Goal: Task Accomplishment & Management: Use online tool/utility

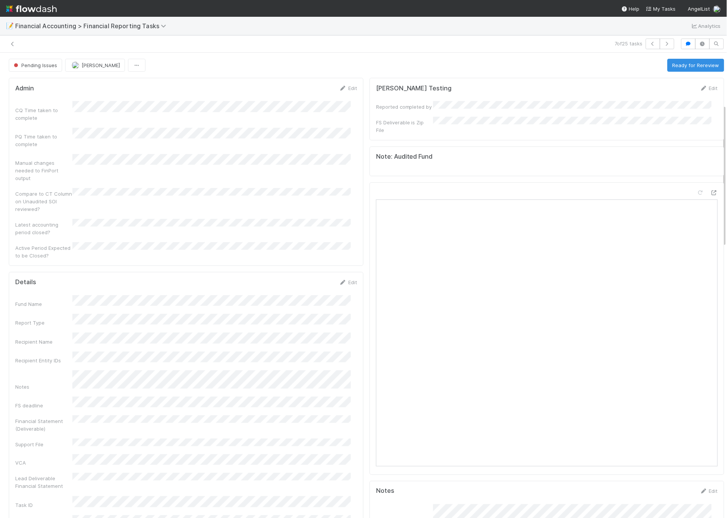
scroll to position [169, 0]
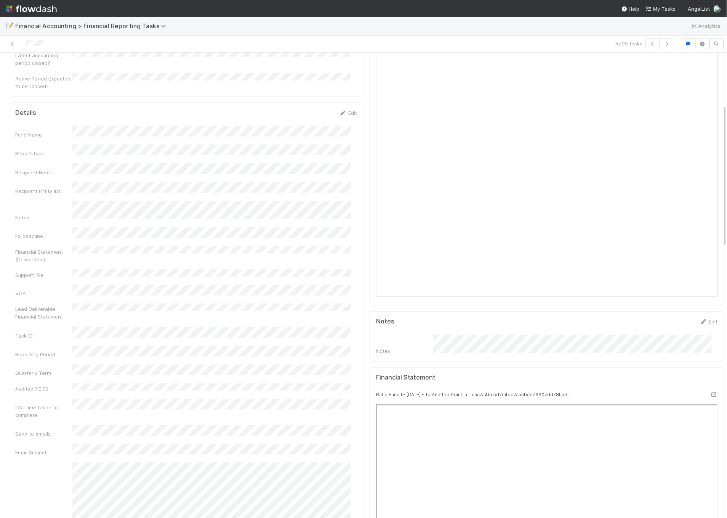
click at [91, 103] on div "Details Edit Fund Name Report Type Recipient Name Recipient Entity IDs Notes FS…" at bounding box center [186, 465] width 355 height 725
click at [31, 11] on img at bounding box center [31, 8] width 51 height 13
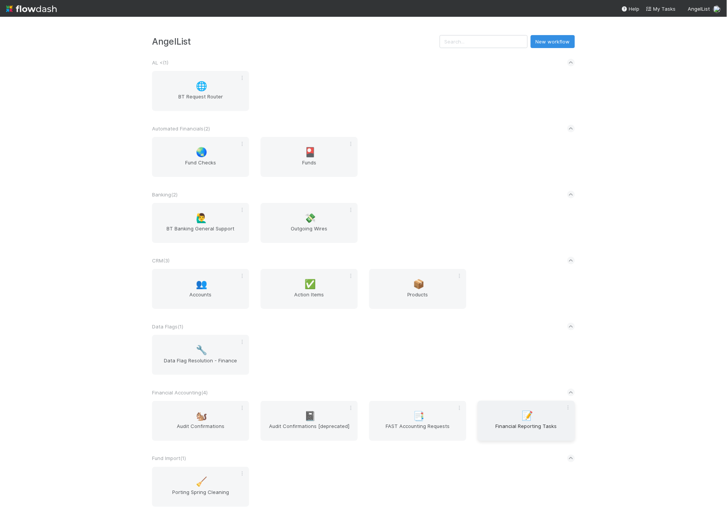
click at [499, 431] on span "Financial Reporting Tasks" at bounding box center [526, 429] width 91 height 15
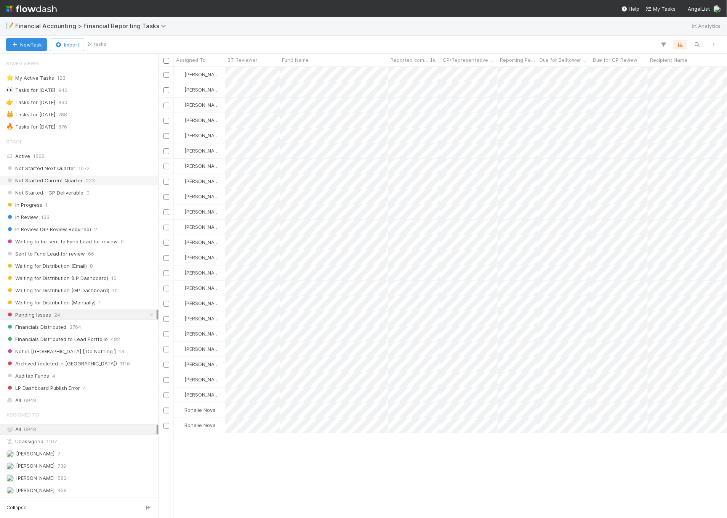
scroll to position [444, 562]
click at [108, 257] on div "Sent to Fund Lead for review 66" at bounding box center [81, 254] width 151 height 10
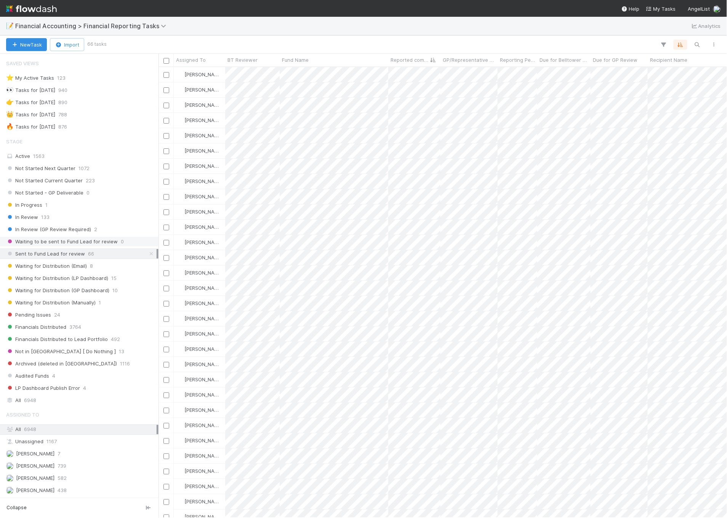
scroll to position [444, 562]
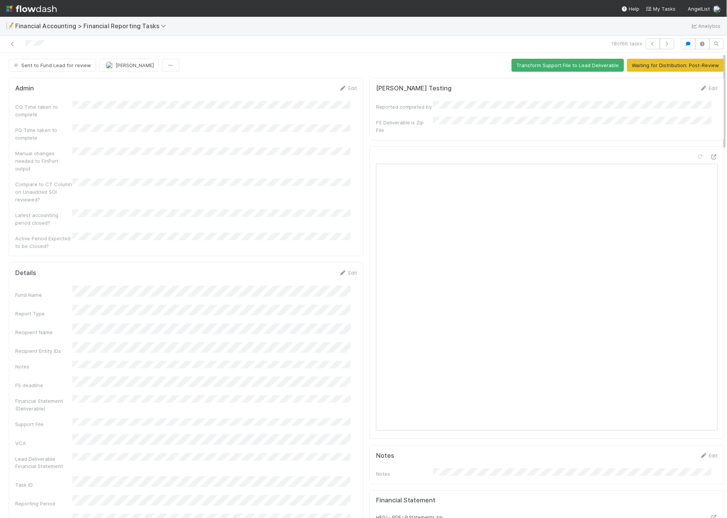
click at [58, 60] on div "Sent to Fund Lead for review" at bounding box center [54, 65] width 90 height 13
click at [57, 65] on div "Sent to Fund Lead for review" at bounding box center [54, 65] width 90 height 13
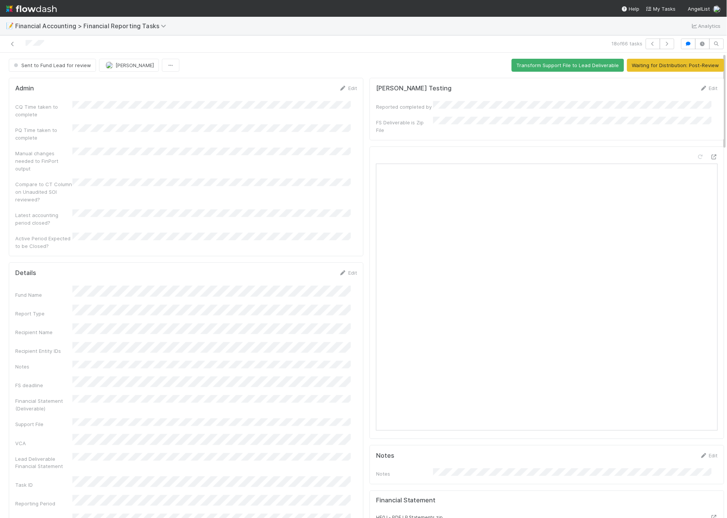
click at [57, 65] on div "Sent to Fund Lead for review" at bounding box center [54, 65] width 90 height 13
click at [695, 69] on button "Waiting for Distribution: Post-Review" at bounding box center [676, 65] width 97 height 13
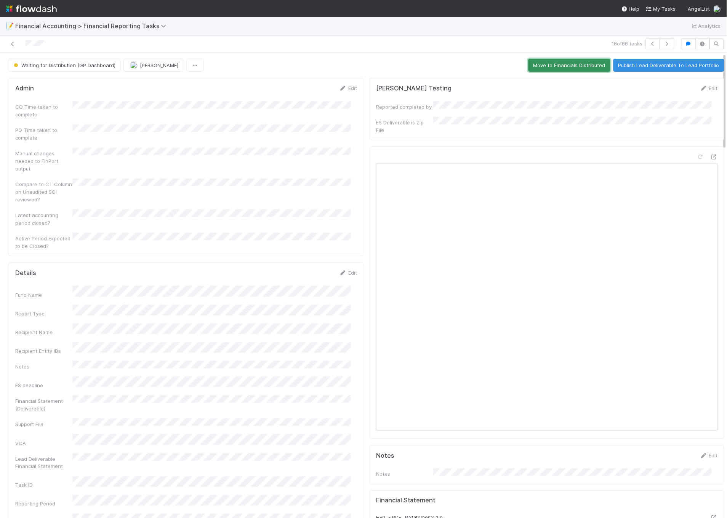
click at [546, 67] on button "Move to Financials Distributed" at bounding box center [570, 65] width 82 height 13
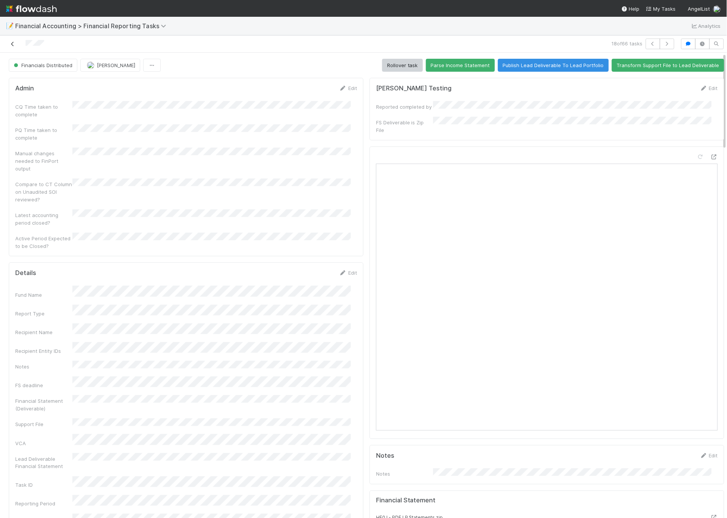
click at [13, 43] on icon at bounding box center [13, 44] width 8 height 5
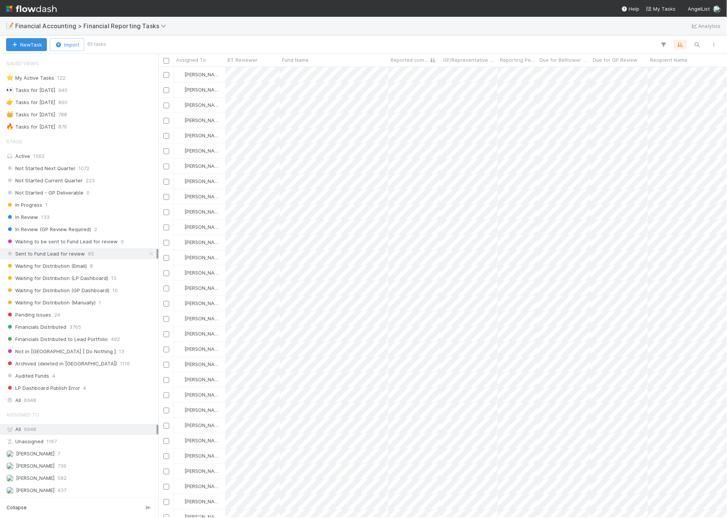
scroll to position [444, 562]
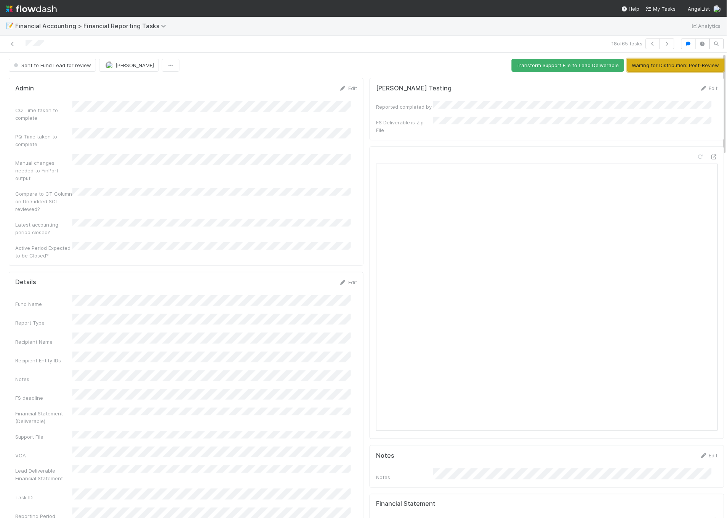
click at [654, 68] on button "Waiting for Distribution: Post-Review" at bounding box center [676, 65] width 97 height 13
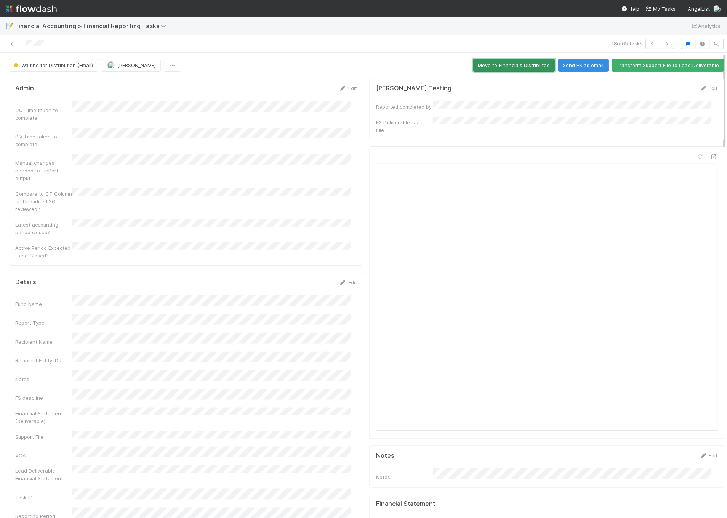
click at [528, 67] on button "Move to Financials Distributed" at bounding box center [515, 65] width 82 height 13
click at [11, 43] on icon at bounding box center [13, 44] width 8 height 5
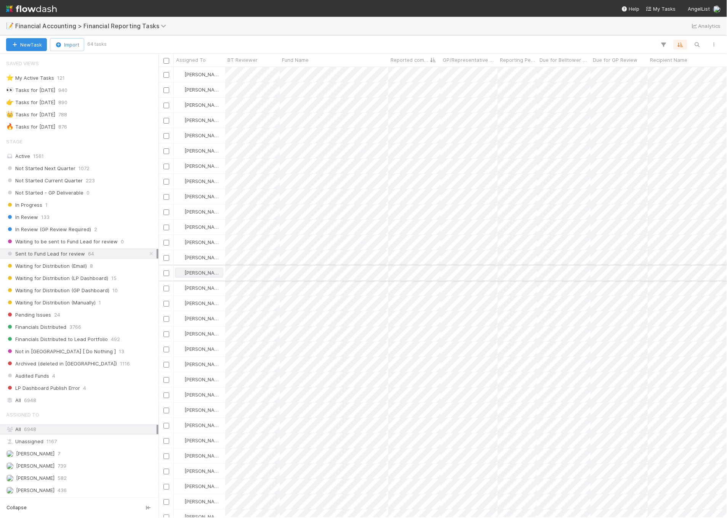
scroll to position [444, 562]
click at [77, 319] on div "Pending Issues 24" at bounding box center [81, 315] width 151 height 10
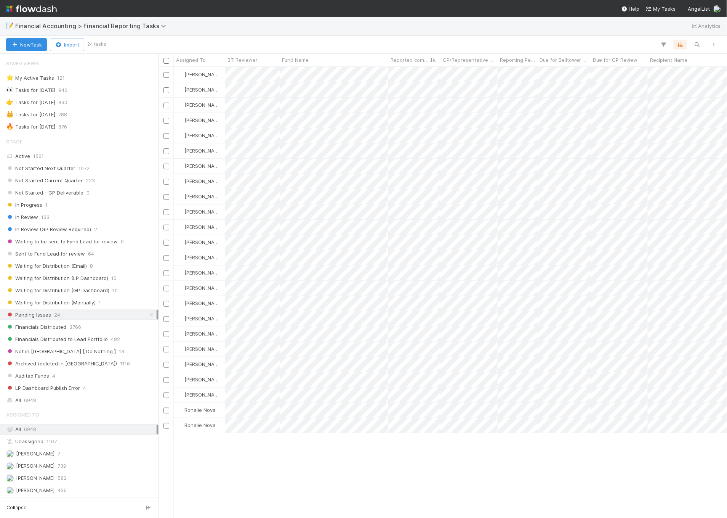
scroll to position [444, 562]
